Goal: Navigation & Orientation: Find specific page/section

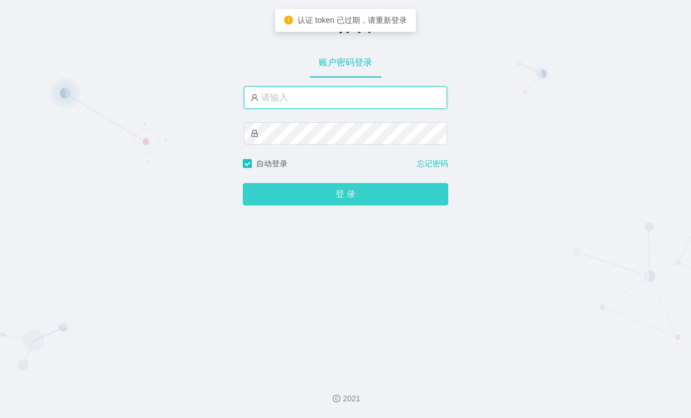
type input "admin"
click at [335, 206] on div "工作台 账户密码登录 admin 自动登录 忘记密码 登 录" at bounding box center [345, 183] width 691 height 366
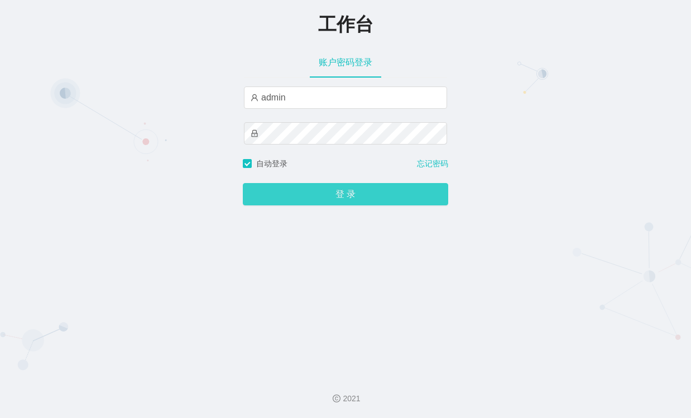
click at [336, 205] on button "登 录" at bounding box center [345, 194] width 205 height 22
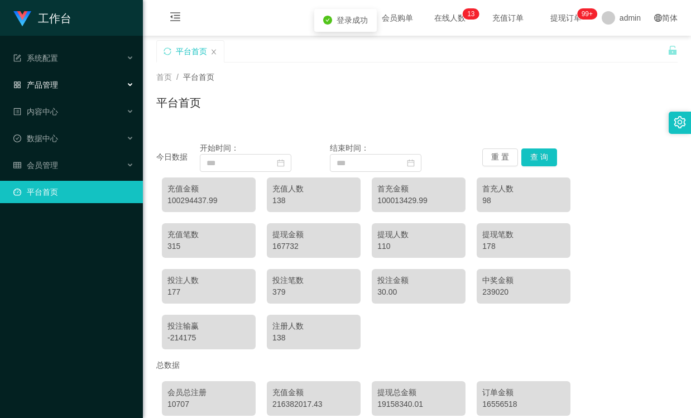
click at [41, 76] on div "产品管理" at bounding box center [71, 85] width 143 height 22
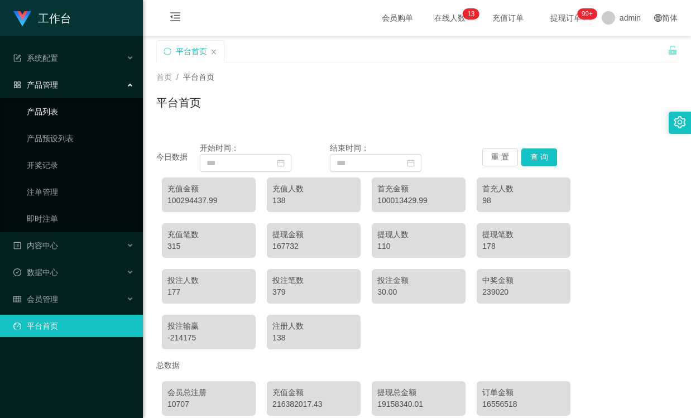
click at [86, 123] on ul "产品列表 产品预设列表 开奖记录 注单管理 即时注单" at bounding box center [71, 165] width 143 height 134
click at [62, 272] on div "数据中心" at bounding box center [71, 272] width 143 height 22
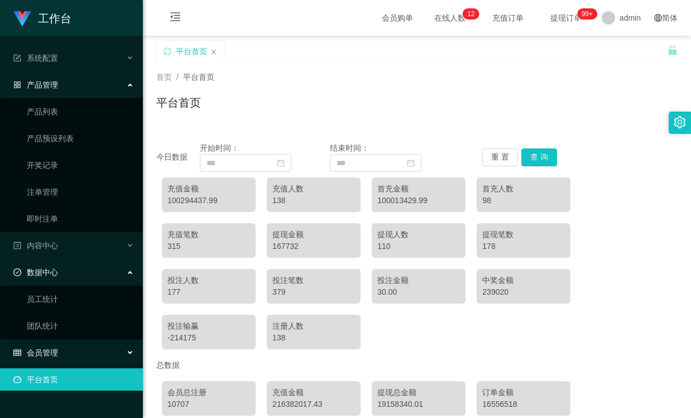
click at [65, 348] on div "会员管理" at bounding box center [71, 352] width 143 height 22
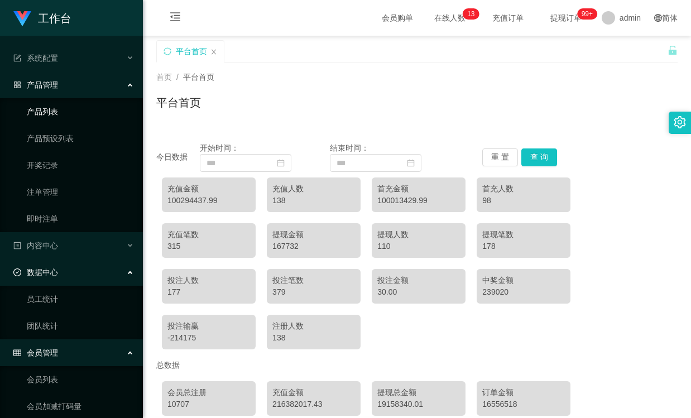
click at [59, 105] on link "产品列表" at bounding box center [80, 111] width 107 height 22
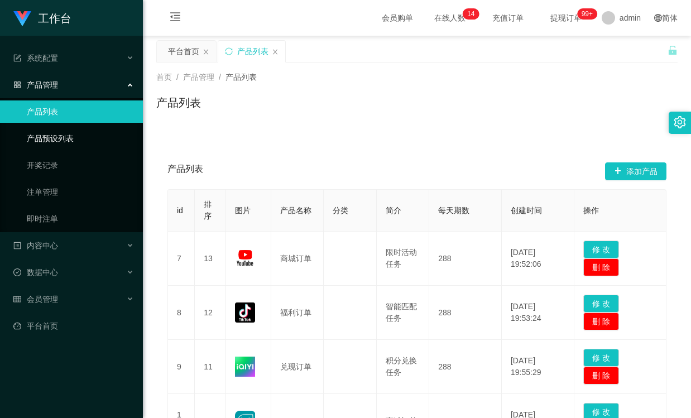
click at [60, 134] on link "产品预设列表" at bounding box center [80, 138] width 107 height 22
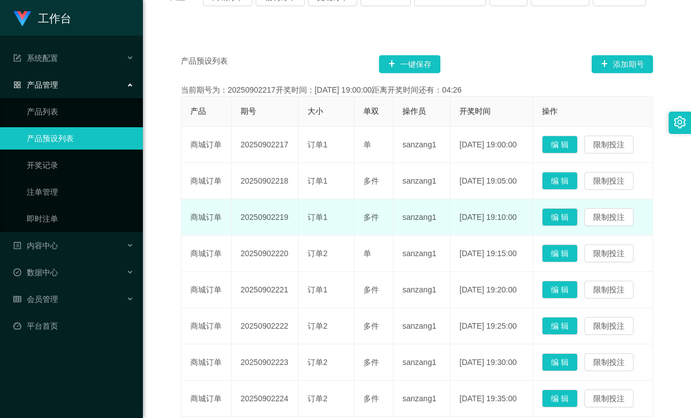
scroll to position [223, 0]
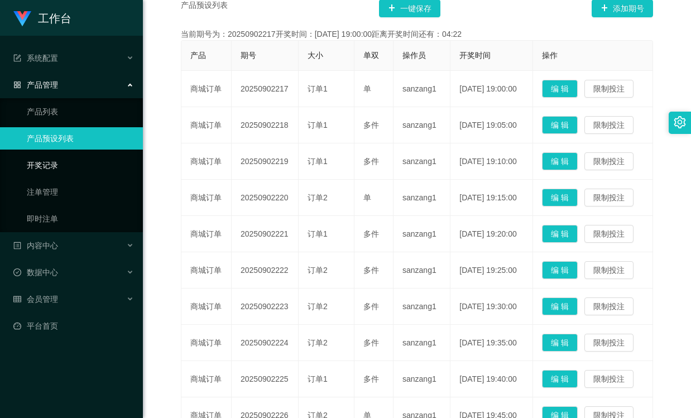
click at [65, 167] on link "开奖记录" at bounding box center [80, 165] width 107 height 22
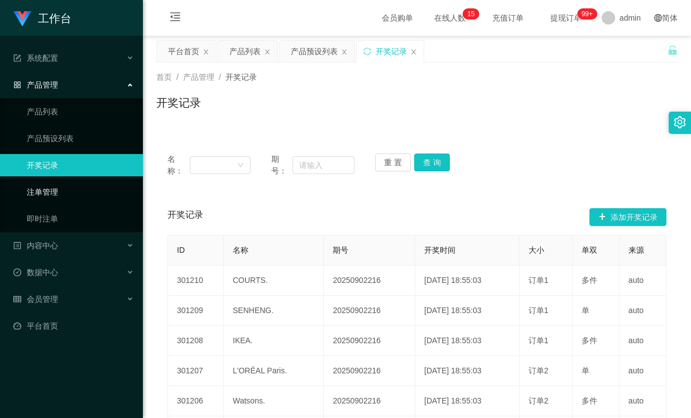
click at [64, 196] on link "注单管理" at bounding box center [80, 192] width 107 height 22
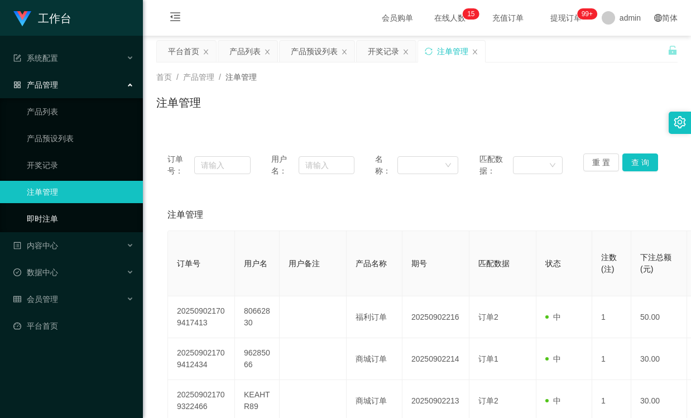
click at [60, 213] on link "即时注单" at bounding box center [80, 219] width 107 height 22
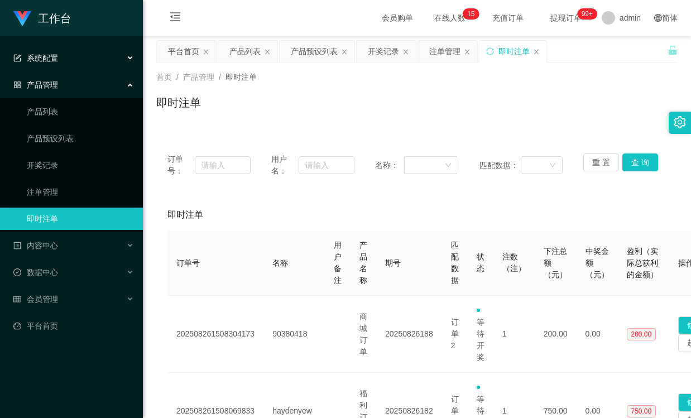
click at [132, 58] on div "系统配置" at bounding box center [71, 58] width 143 height 22
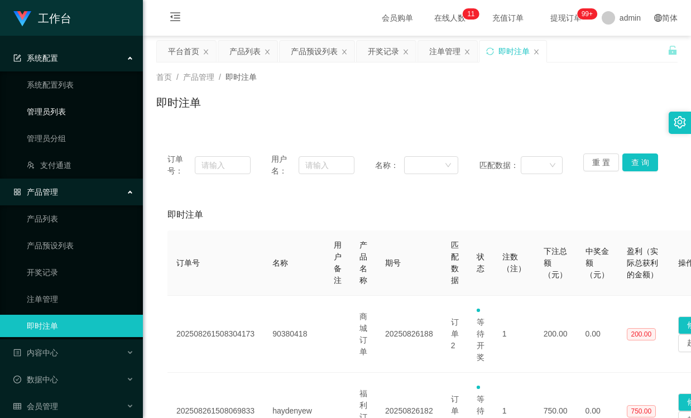
click at [74, 114] on link "管理员列表" at bounding box center [80, 111] width 107 height 22
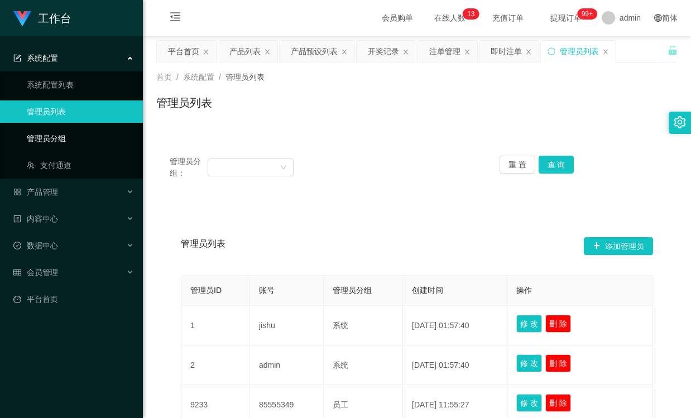
click at [73, 133] on link "管理员分组" at bounding box center [80, 138] width 107 height 22
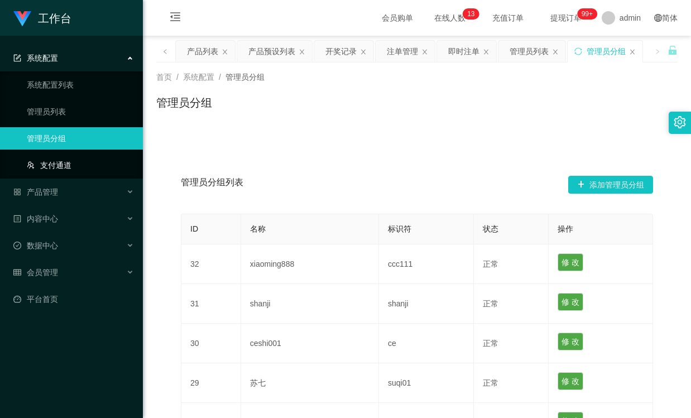
click at [75, 160] on link "支付通道" at bounding box center [80, 165] width 107 height 22
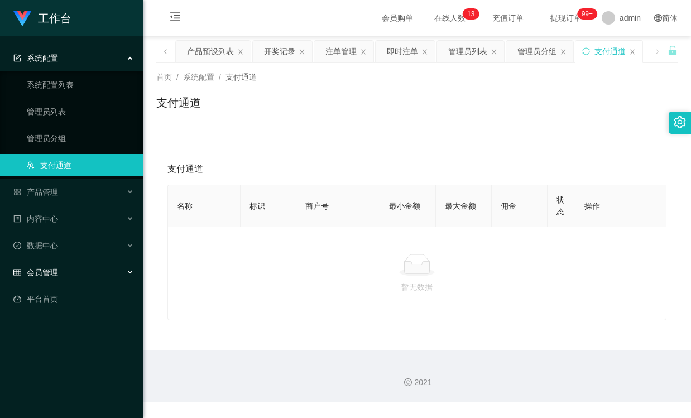
click at [80, 277] on div "会员管理" at bounding box center [71, 272] width 143 height 22
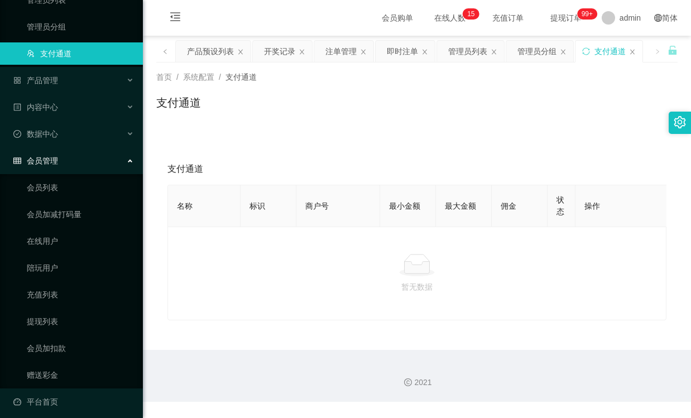
scroll to position [118, 0]
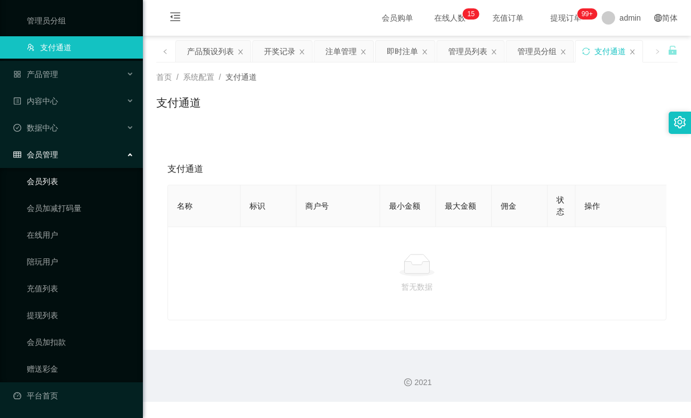
click at [66, 181] on link "会员列表" at bounding box center [80, 181] width 107 height 22
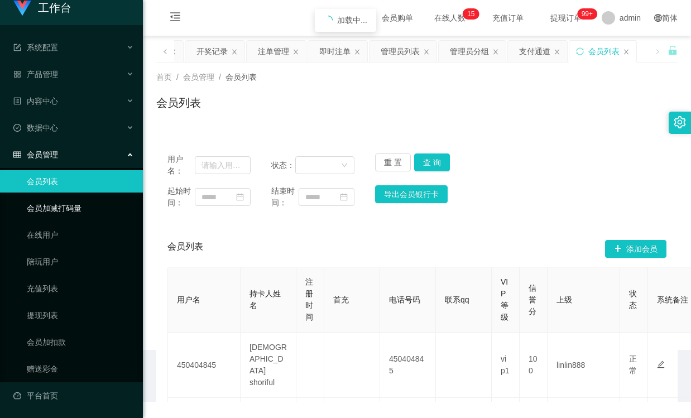
scroll to position [11, 0]
click at [69, 210] on link "会员加减打码量" at bounding box center [80, 208] width 107 height 22
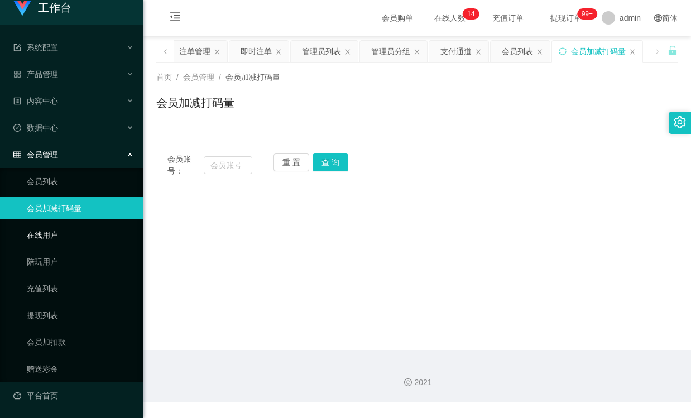
click at [66, 245] on link "在线用户" at bounding box center [80, 235] width 107 height 22
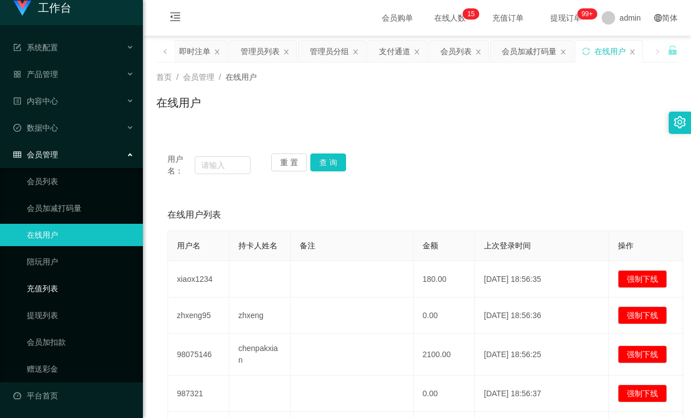
click at [61, 287] on link "充值列表" at bounding box center [80, 288] width 107 height 22
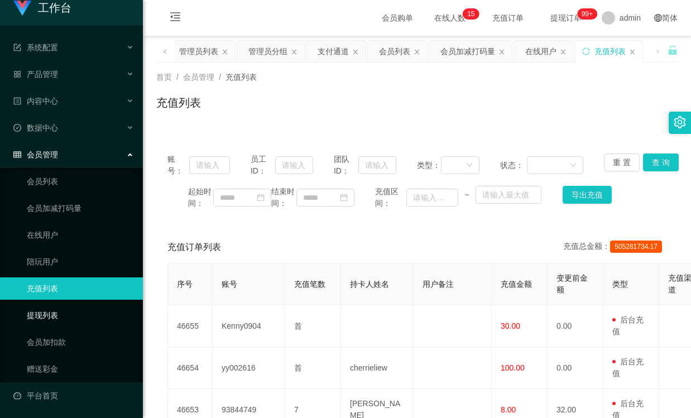
click at [68, 316] on link "提现列表" at bounding box center [80, 315] width 107 height 22
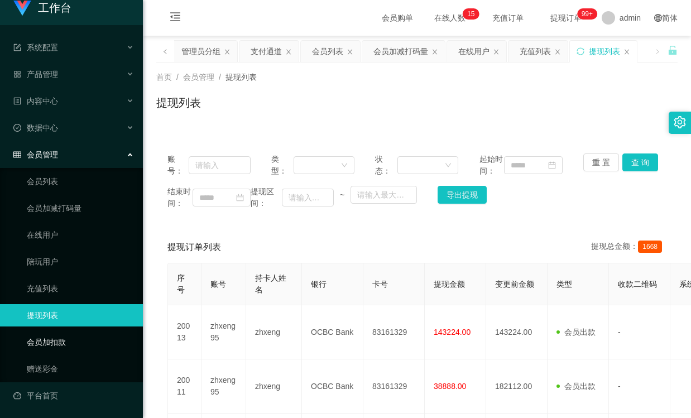
click at [72, 339] on link "会员加扣款" at bounding box center [80, 342] width 107 height 22
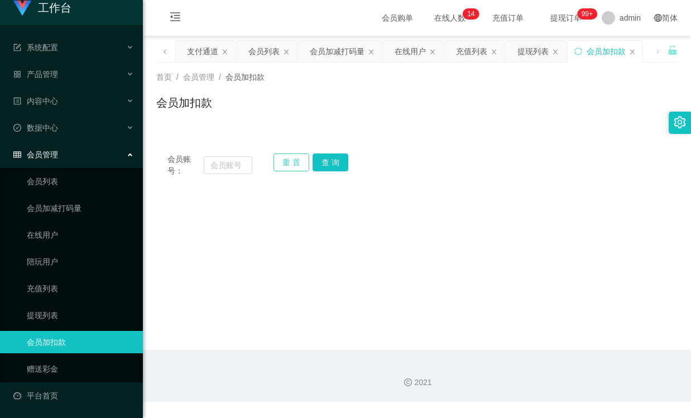
click at [296, 163] on button "重 置" at bounding box center [291, 162] width 36 height 18
drag, startPoint x: 300, startPoint y: 166, endPoint x: 290, endPoint y: 166, distance: 10.1
click at [299, 166] on button "重 置" at bounding box center [291, 162] width 36 height 18
click at [59, 80] on div "产品管理" at bounding box center [71, 74] width 143 height 22
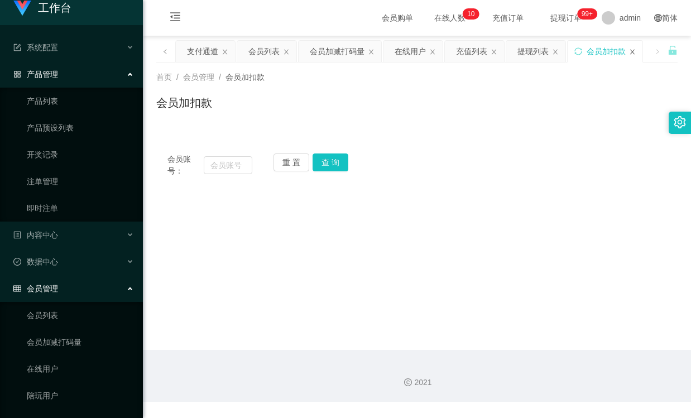
click at [630, 51] on icon "图标: close" at bounding box center [632, 52] width 7 height 7
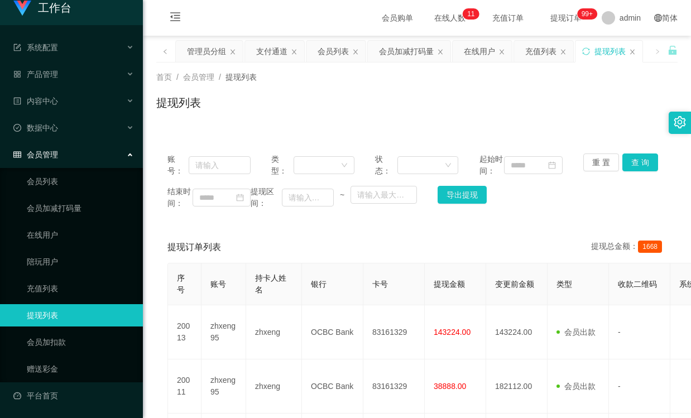
click at [626, 51] on div "提现列表" at bounding box center [608, 51] width 67 height 21
click at [629, 50] on icon "图标: close" at bounding box center [632, 52] width 7 height 7
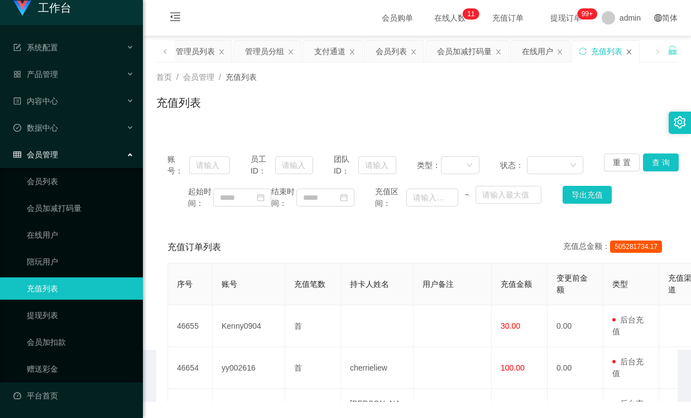
click at [626, 50] on icon "图标: close" at bounding box center [628, 52] width 7 height 7
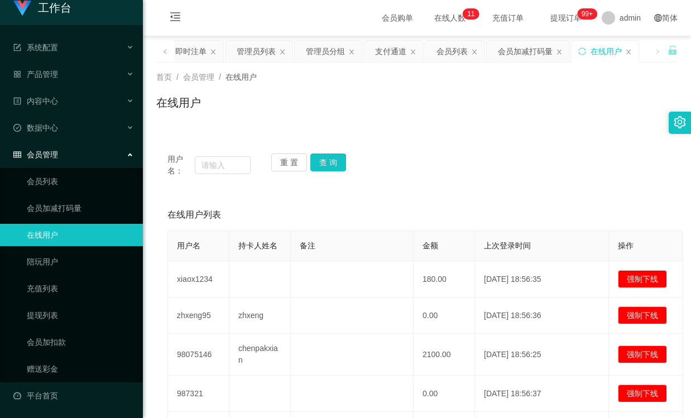
click at [624, 50] on div "在线用户" at bounding box center [604, 51] width 67 height 21
click at [629, 49] on icon "图标: close" at bounding box center [632, 52] width 7 height 7
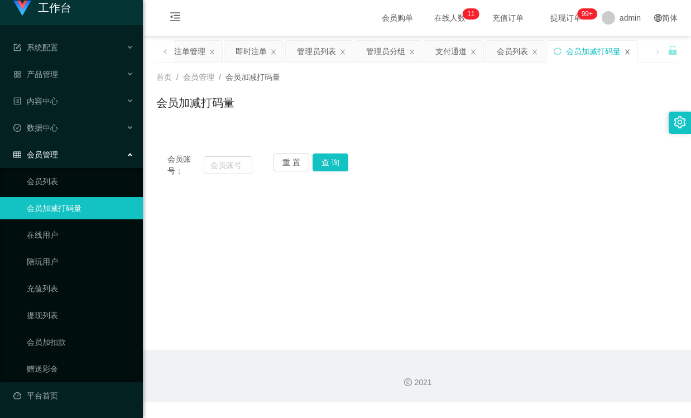
click at [626, 49] on icon "图标: close" at bounding box center [627, 52] width 7 height 7
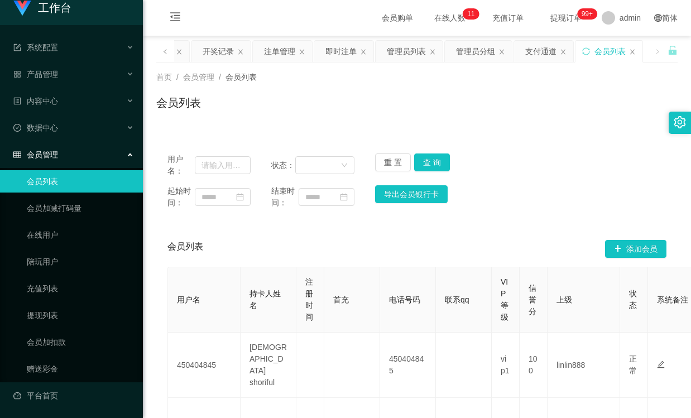
click at [626, 49] on div "会员列表" at bounding box center [608, 51] width 67 height 21
click at [628, 49] on div "会员列表" at bounding box center [608, 51] width 67 height 21
click at [631, 49] on icon "图标: close" at bounding box center [632, 52] width 7 height 7
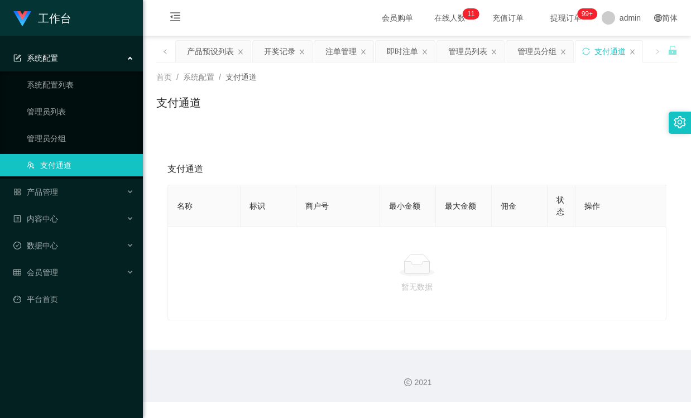
click at [624, 48] on div "支付通道" at bounding box center [609, 51] width 31 height 21
click at [630, 49] on icon "图标: close" at bounding box center [632, 52] width 7 height 7
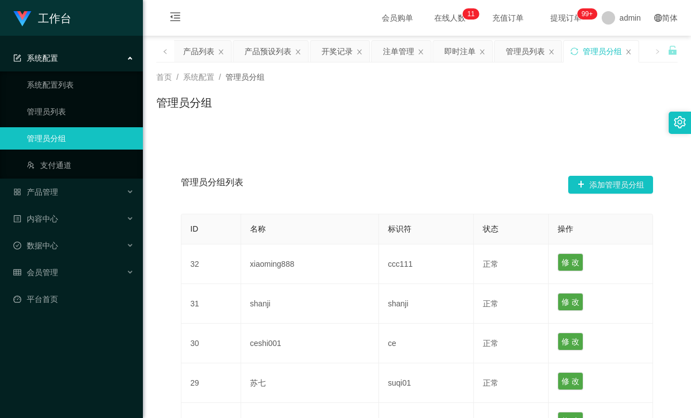
click at [632, 48] on div "管理员分组" at bounding box center [600, 51] width 75 height 21
click at [632, 49] on icon "图标: close" at bounding box center [632, 52] width 7 height 7
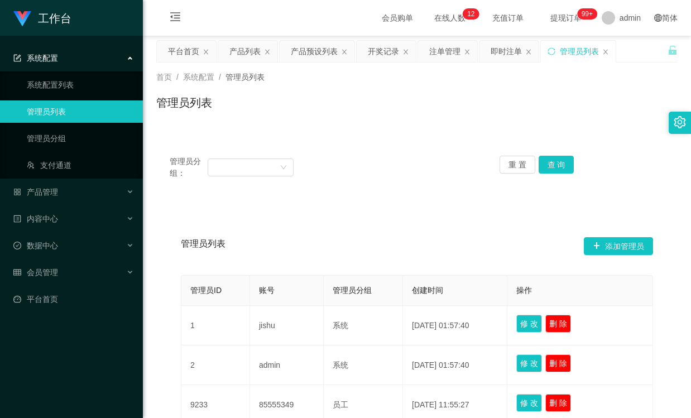
click at [604, 51] on icon "图标: close" at bounding box center [605, 52] width 7 height 7
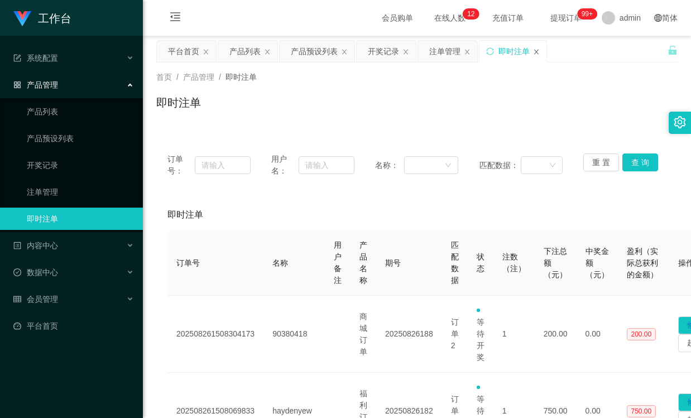
click at [537, 51] on icon "图标: close" at bounding box center [536, 52] width 7 height 7
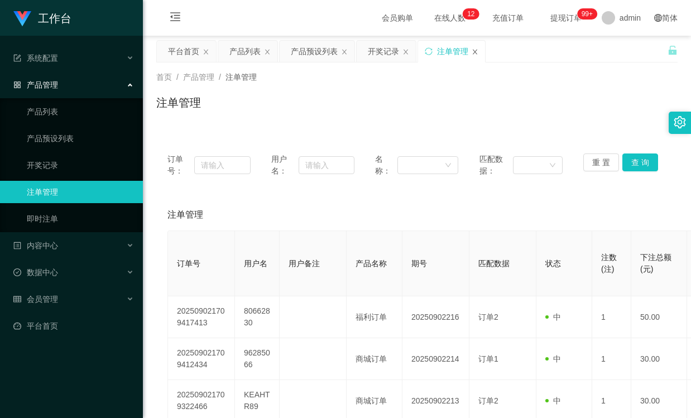
click at [472, 50] on icon "图标: close" at bounding box center [474, 52] width 7 height 7
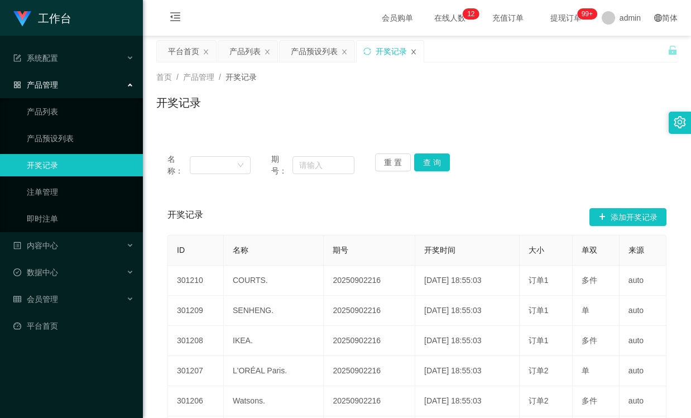
click at [413, 50] on icon "图标: close" at bounding box center [413, 52] width 7 height 7
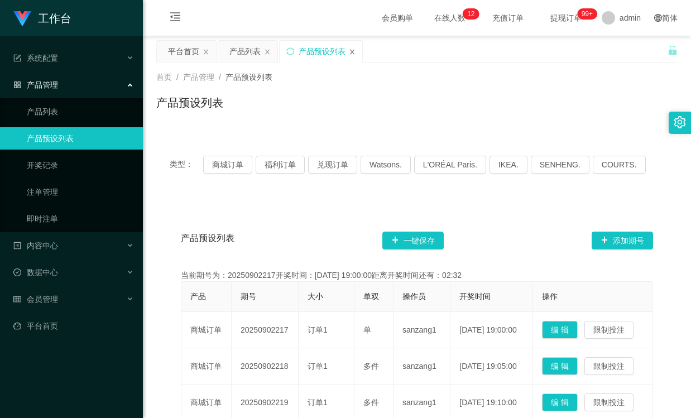
click at [353, 52] on icon "图标: close" at bounding box center [352, 51] width 4 height 5
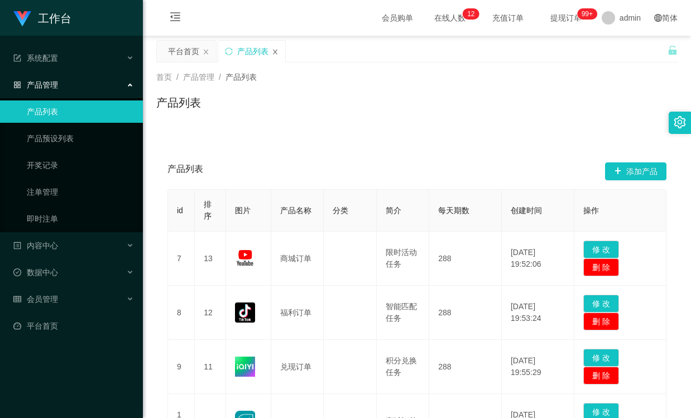
click at [274, 54] on icon "图标: close" at bounding box center [275, 52] width 7 height 7
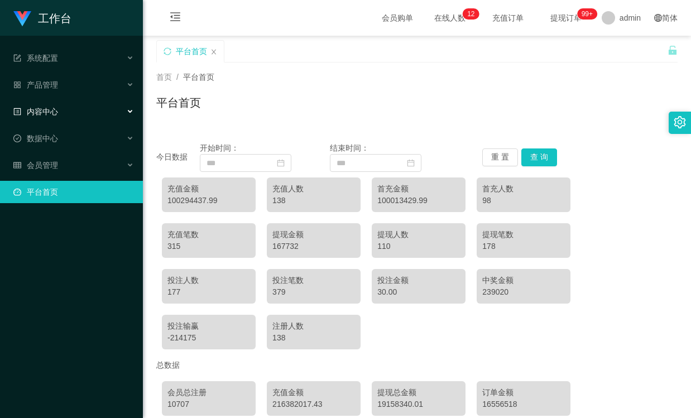
click at [129, 112] on icon at bounding box center [131, 112] width 6 height 0
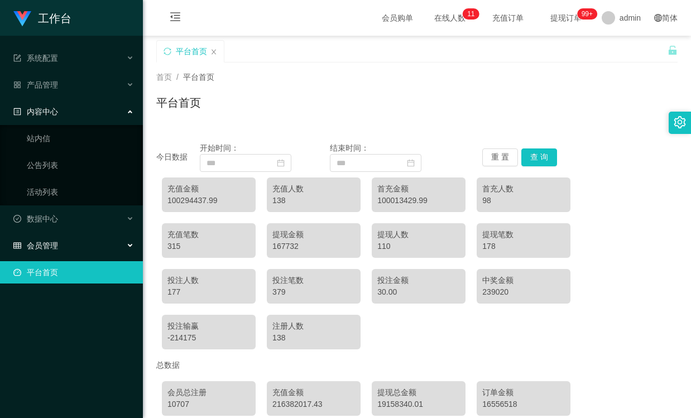
click at [135, 245] on div "会员管理" at bounding box center [71, 245] width 143 height 22
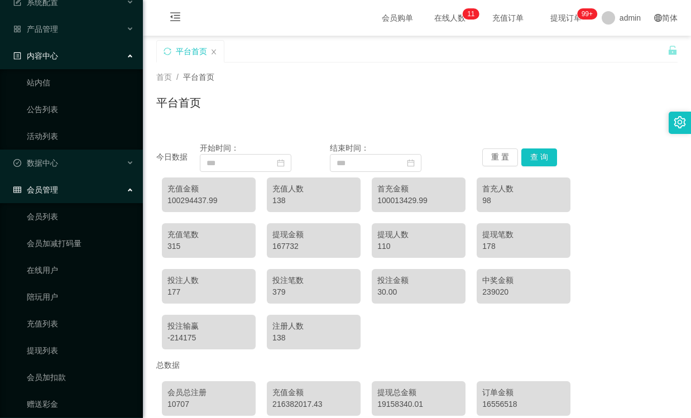
scroll to position [91, 0]
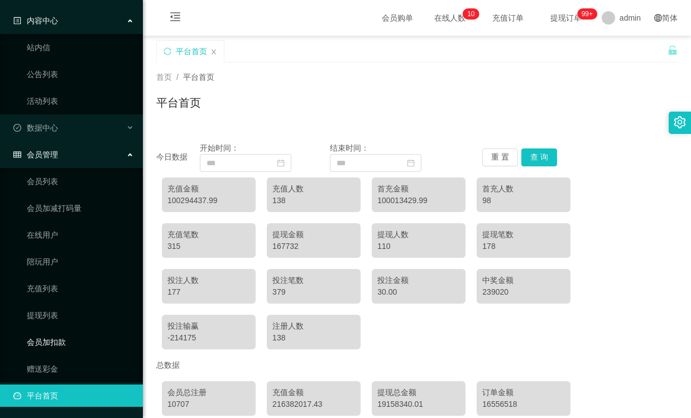
click at [71, 341] on link "会员加扣款" at bounding box center [80, 342] width 107 height 22
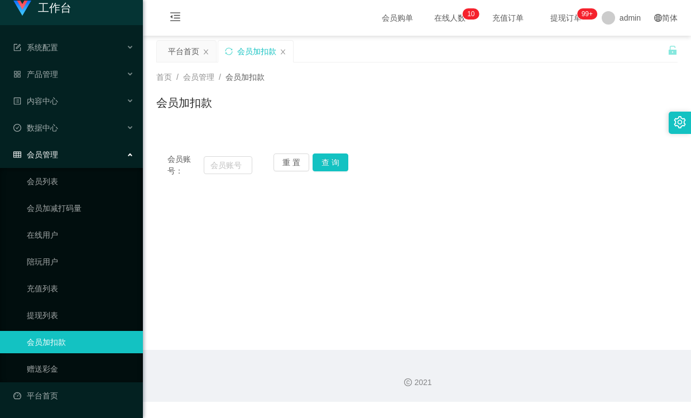
scroll to position [11, 0]
click at [451, 115] on div "会员加扣款" at bounding box center [416, 107] width 521 height 26
